Goal: Use online tool/utility

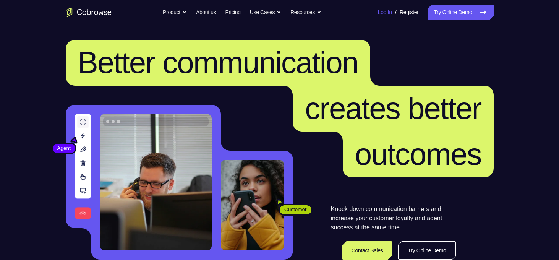
click at [378, 7] on link "Log In" at bounding box center [385, 12] width 14 height 15
click at [450, 12] on link "Try Online Demo" at bounding box center [461, 12] width 66 height 15
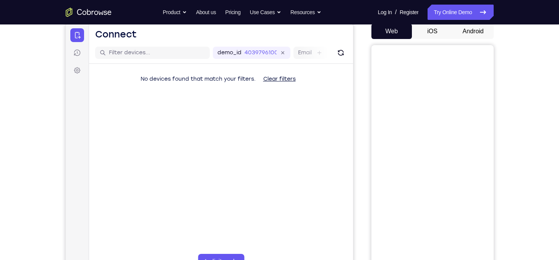
click at [468, 37] on button "Android" at bounding box center [473, 31] width 41 height 15
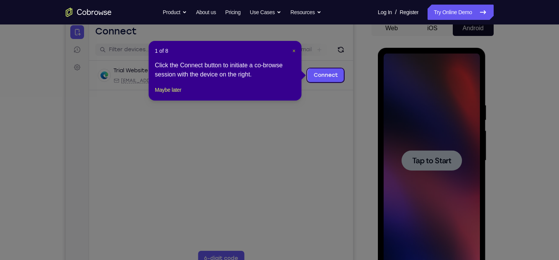
click at [294, 50] on span "×" at bounding box center [293, 51] width 3 height 6
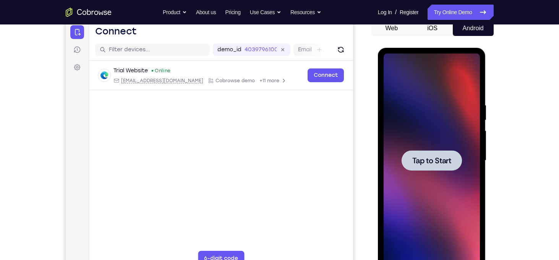
click at [424, 155] on div at bounding box center [432, 160] width 60 height 20
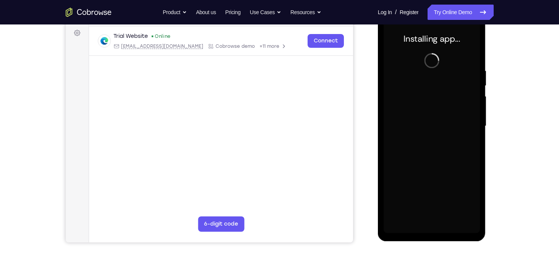
scroll to position [114, 0]
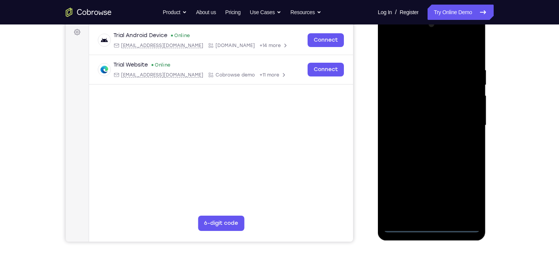
click at [433, 224] on div at bounding box center [432, 125] width 96 height 214
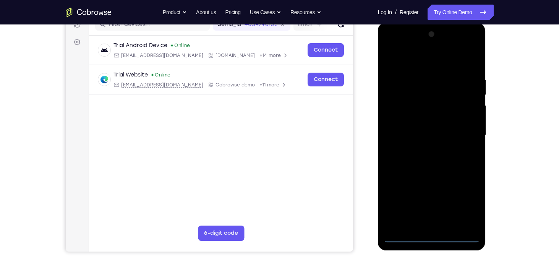
scroll to position [101, 0]
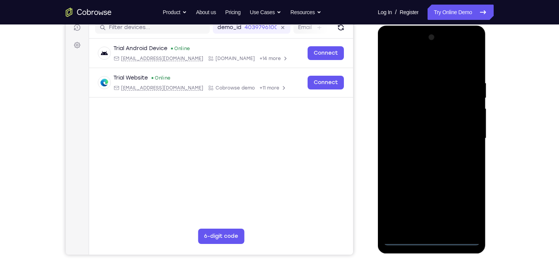
click at [433, 239] on div at bounding box center [432, 138] width 96 height 214
click at [463, 208] on div at bounding box center [432, 138] width 96 height 214
click at [419, 69] on div at bounding box center [432, 138] width 96 height 214
click at [459, 135] on div at bounding box center [432, 138] width 96 height 214
click at [423, 151] on div at bounding box center [432, 138] width 96 height 214
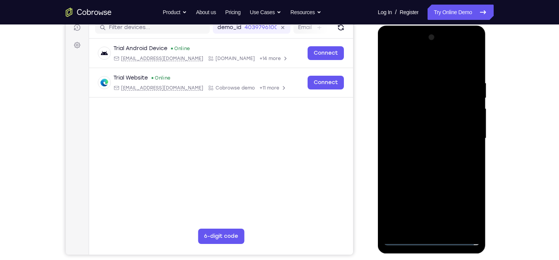
click at [425, 134] on div at bounding box center [432, 138] width 96 height 214
click at [406, 125] on div at bounding box center [432, 138] width 96 height 214
click at [409, 136] on div at bounding box center [432, 138] width 96 height 214
click at [419, 163] on div at bounding box center [432, 138] width 96 height 214
click at [431, 161] on div at bounding box center [432, 138] width 96 height 214
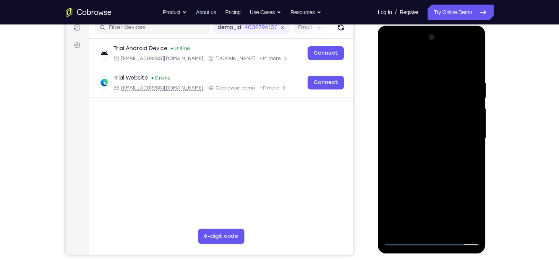
click at [436, 165] on div at bounding box center [432, 138] width 96 height 214
click at [436, 161] on div at bounding box center [432, 138] width 96 height 214
click at [465, 65] on div at bounding box center [432, 138] width 96 height 214
click at [436, 161] on div at bounding box center [432, 138] width 96 height 214
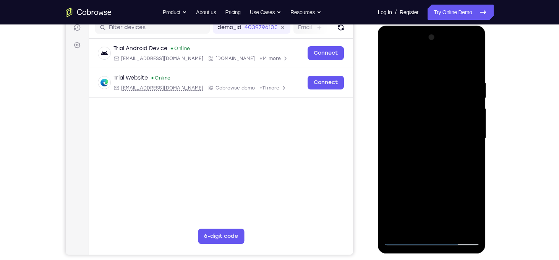
click at [472, 71] on div at bounding box center [432, 138] width 96 height 214
click at [452, 231] on div at bounding box center [432, 138] width 96 height 214
click at [426, 180] on div at bounding box center [432, 138] width 96 height 214
click at [390, 61] on div at bounding box center [432, 138] width 96 height 214
click at [423, 78] on div at bounding box center [432, 138] width 96 height 214
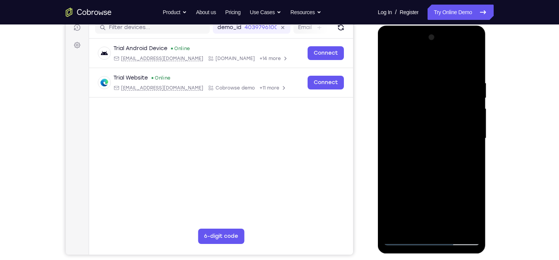
click at [465, 226] on div at bounding box center [432, 138] width 96 height 214
click at [461, 224] on div at bounding box center [432, 138] width 96 height 214
click at [471, 66] on div at bounding box center [432, 138] width 96 height 214
drag, startPoint x: 456, startPoint y: 84, endPoint x: 375, endPoint y: 80, distance: 81.2
click at [378, 80] on html "Online web based iOS Simulators and Android Emulators. Run iPhone, iPad, Mobile…" at bounding box center [432, 140] width 109 height 229
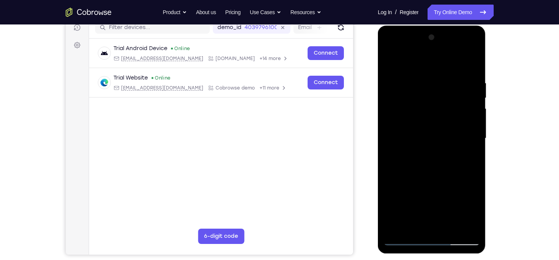
drag, startPoint x: 432, startPoint y: 78, endPoint x: 359, endPoint y: 76, distance: 73.4
click at [378, 76] on html "Online web based iOS Simulators and Android Emulators. Run iPhone, iPad, Mobile…" at bounding box center [432, 140] width 109 height 229
